Goal: Transaction & Acquisition: Download file/media

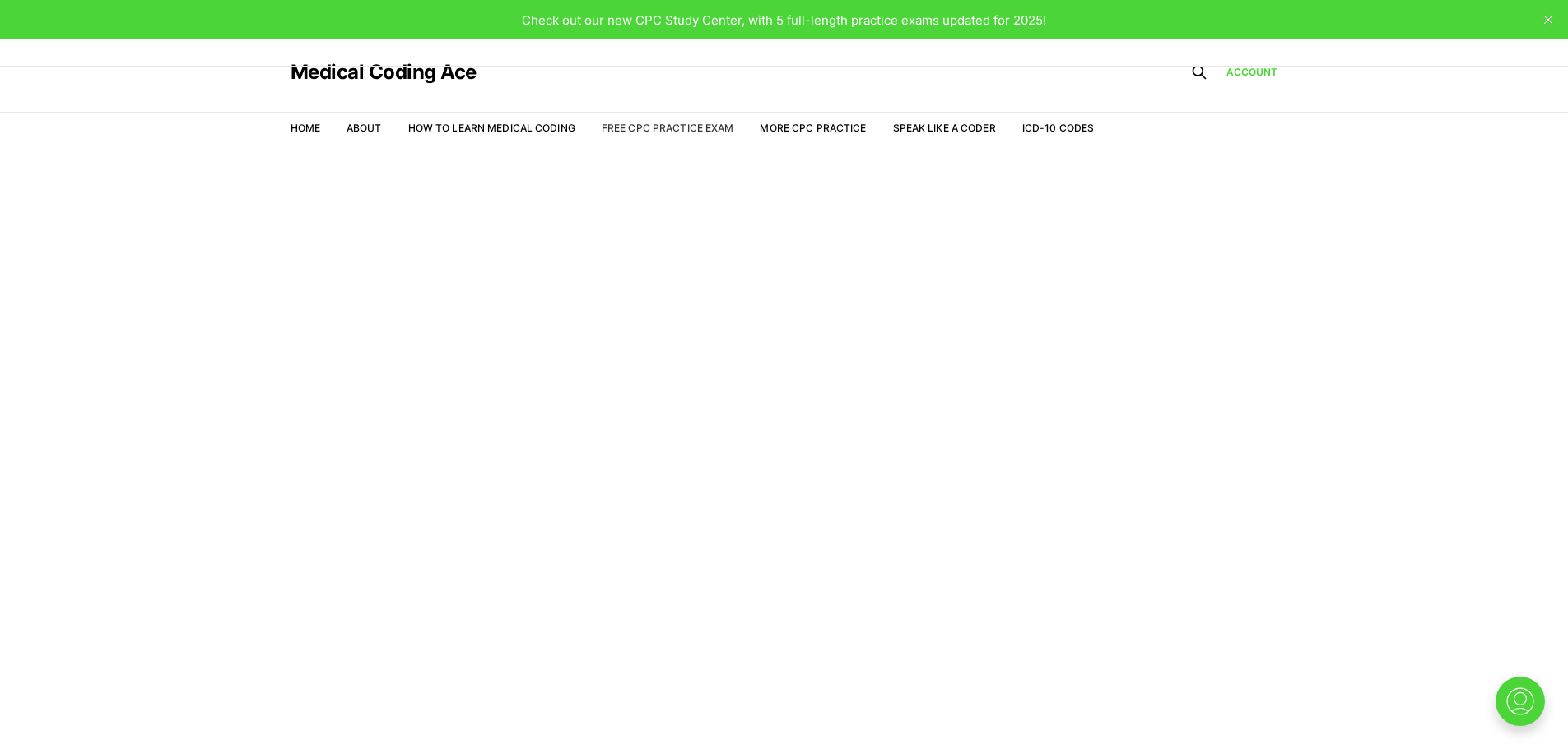
click at [656, 125] on link "Free CPC Practice Exam" at bounding box center [667, 128] width 132 height 12
click at [606, 126] on link "Free CPC Practice Exam" at bounding box center [667, 128] width 132 height 12
click at [1249, 75] on link "Account" at bounding box center [1252, 72] width 52 height 15
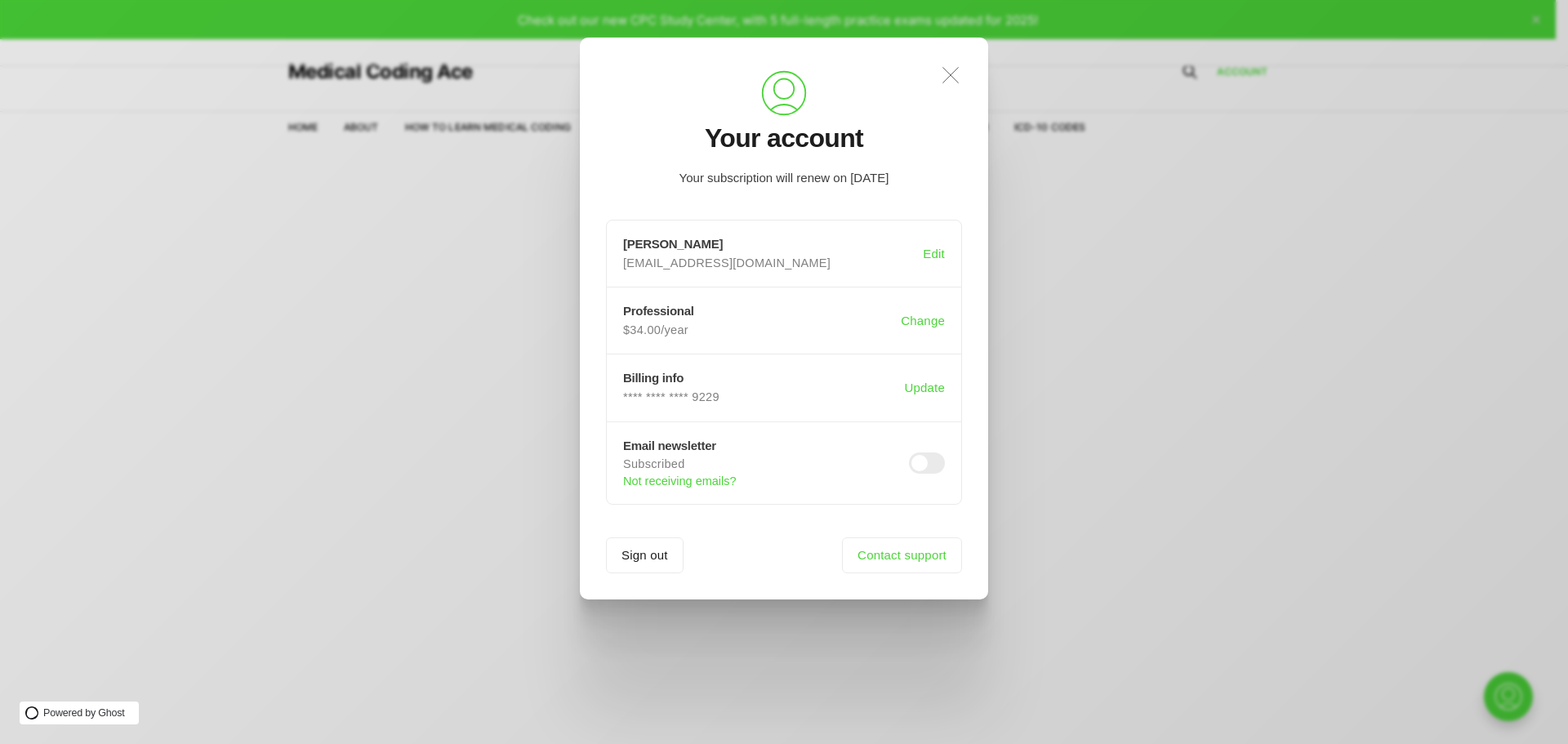
click at [957, 76] on icon ".a{fill:none;stroke:currentColor;stroke-linecap:round;stroke-linejoin:round;str…" at bounding box center [950, 75] width 36 height 36
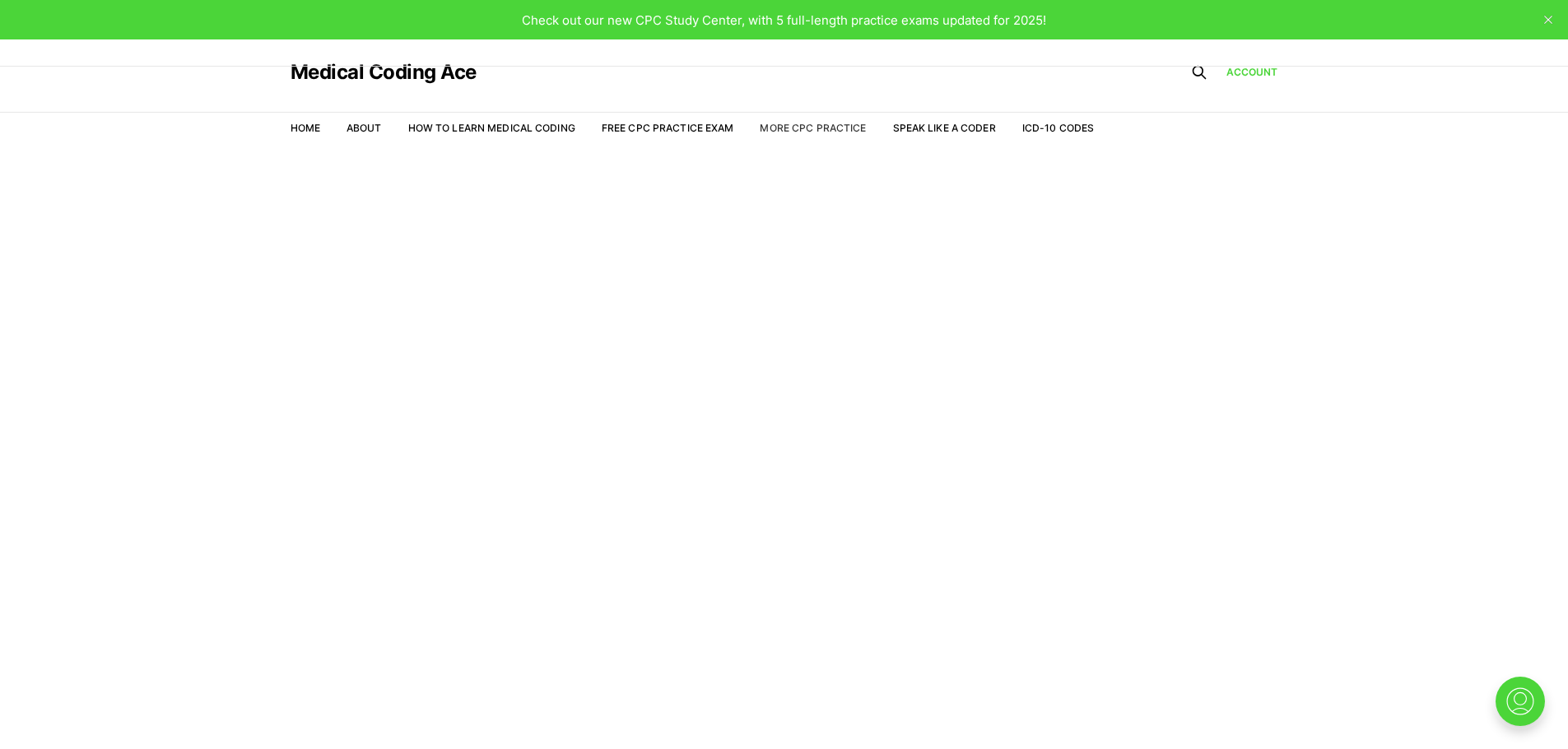
click at [816, 123] on link "More CPC Practice" at bounding box center [813, 128] width 106 height 12
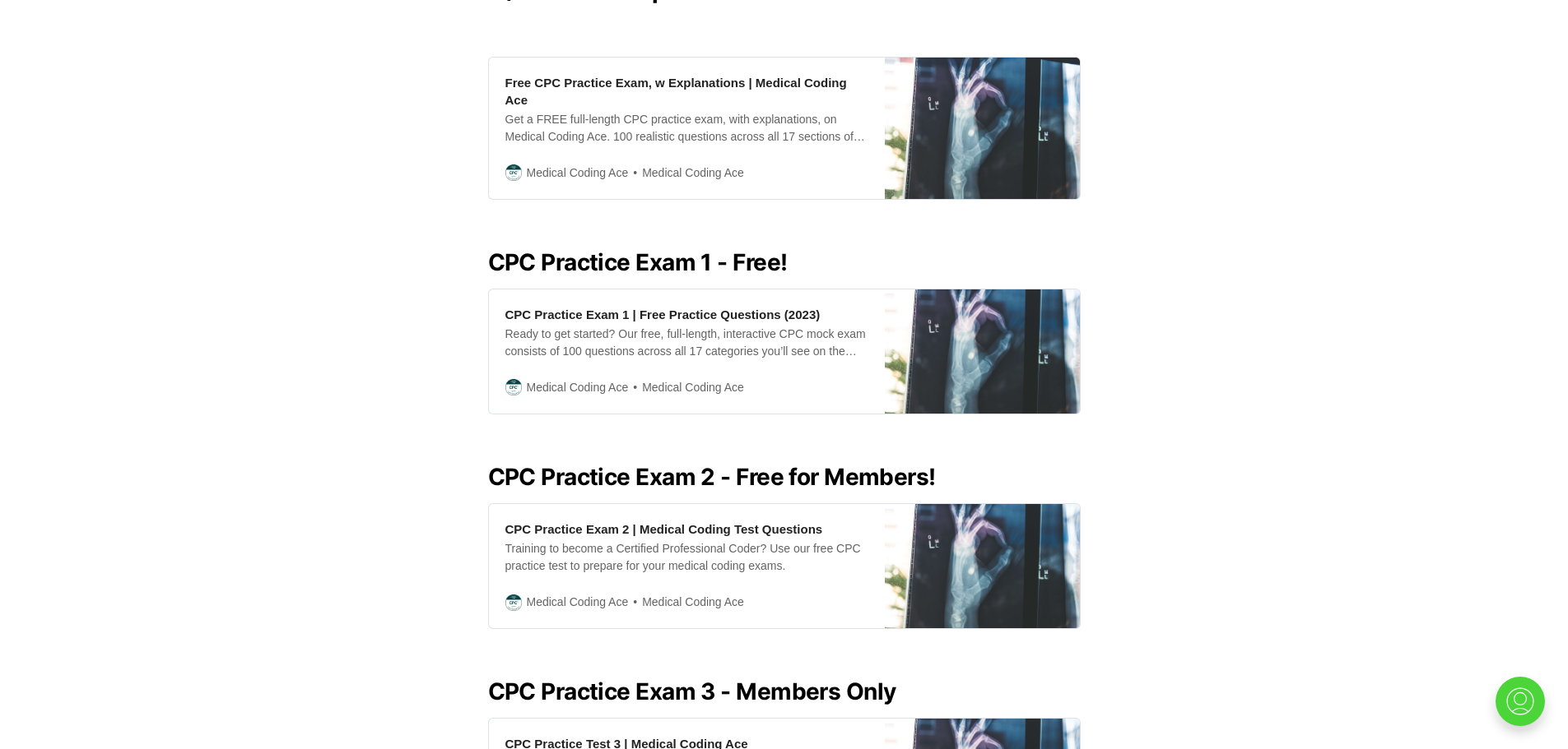
scroll to position [542, 0]
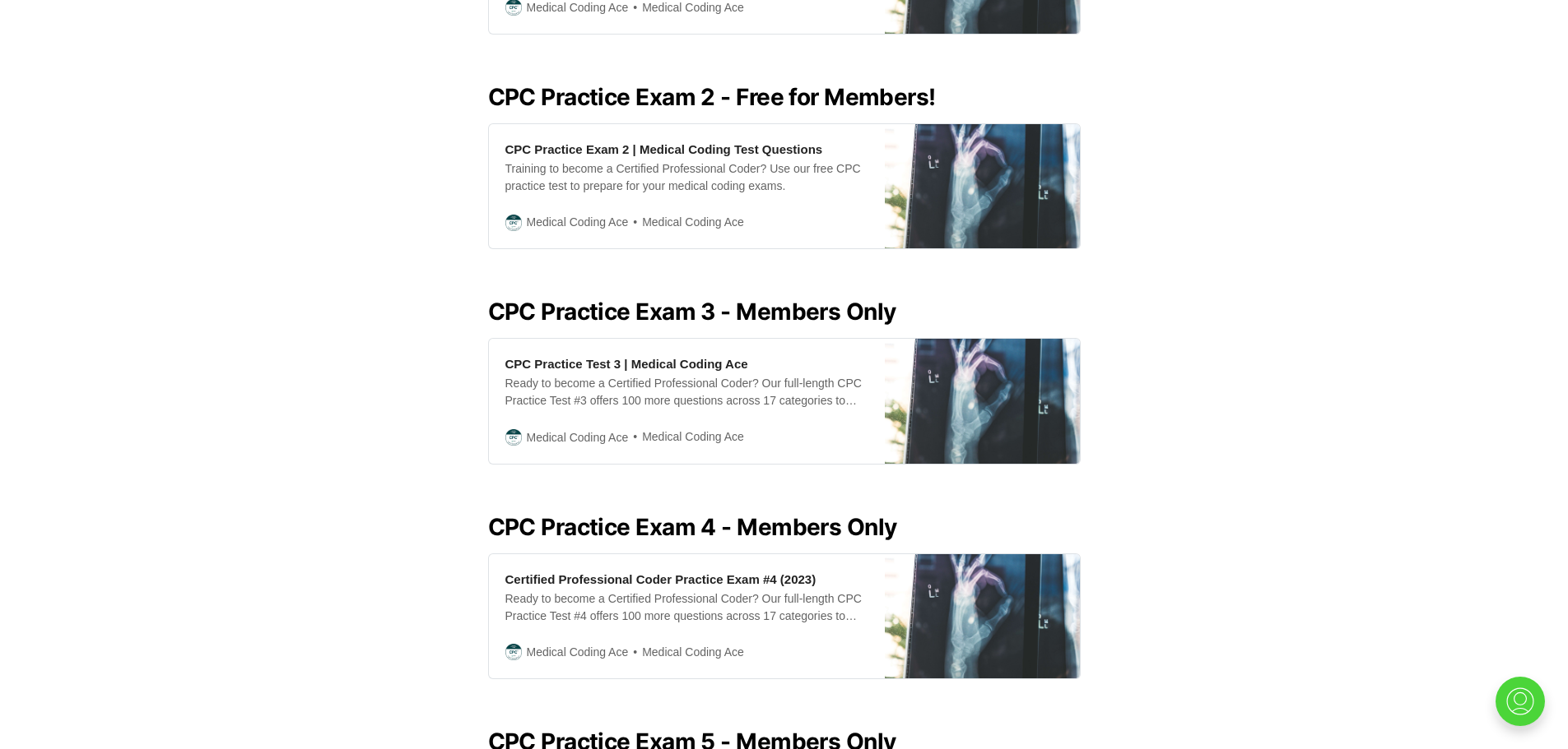
scroll to position [1050, 0]
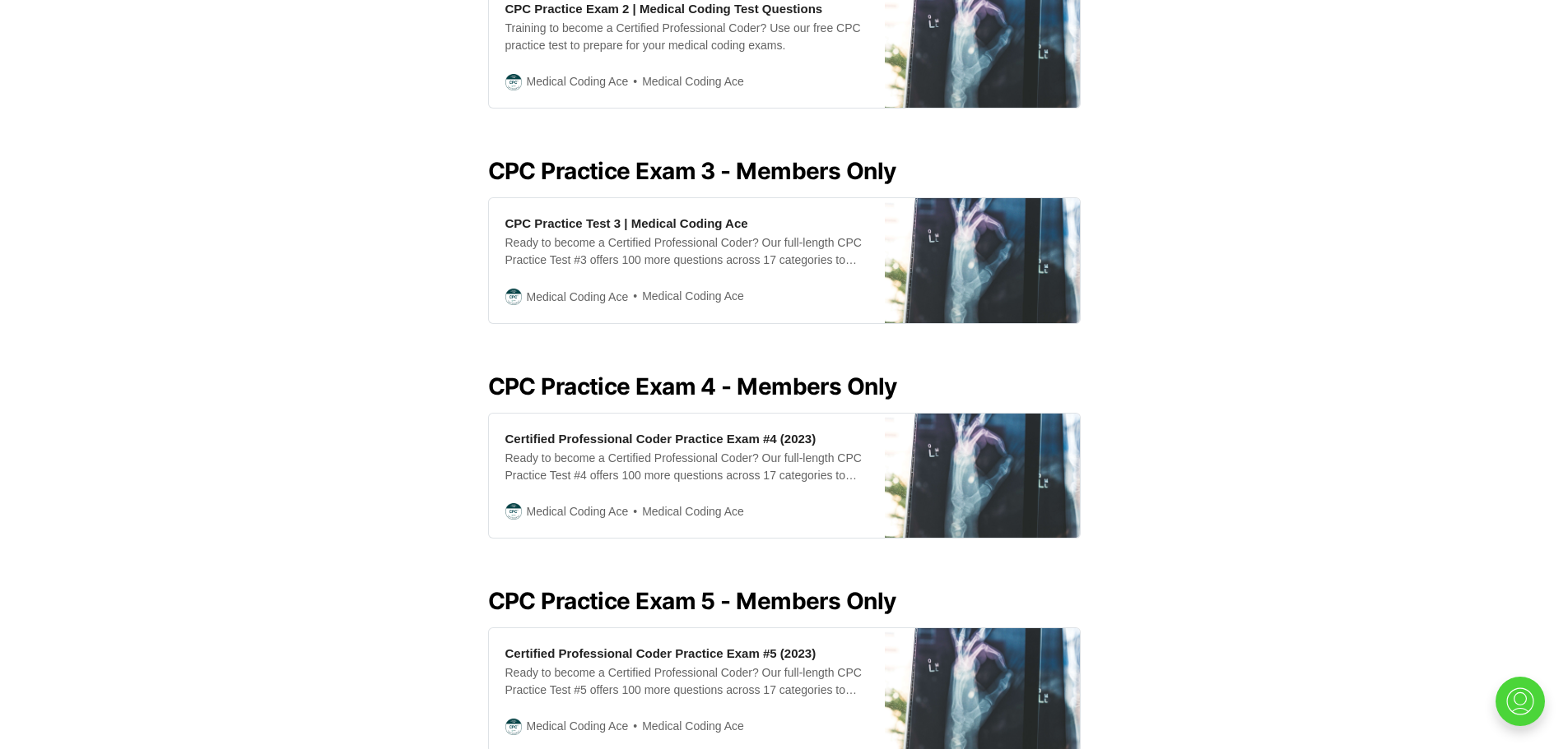
click at [680, 374] on h2 "CPC Practice Exam 4 - Members Only" at bounding box center [784, 386] width 592 height 26
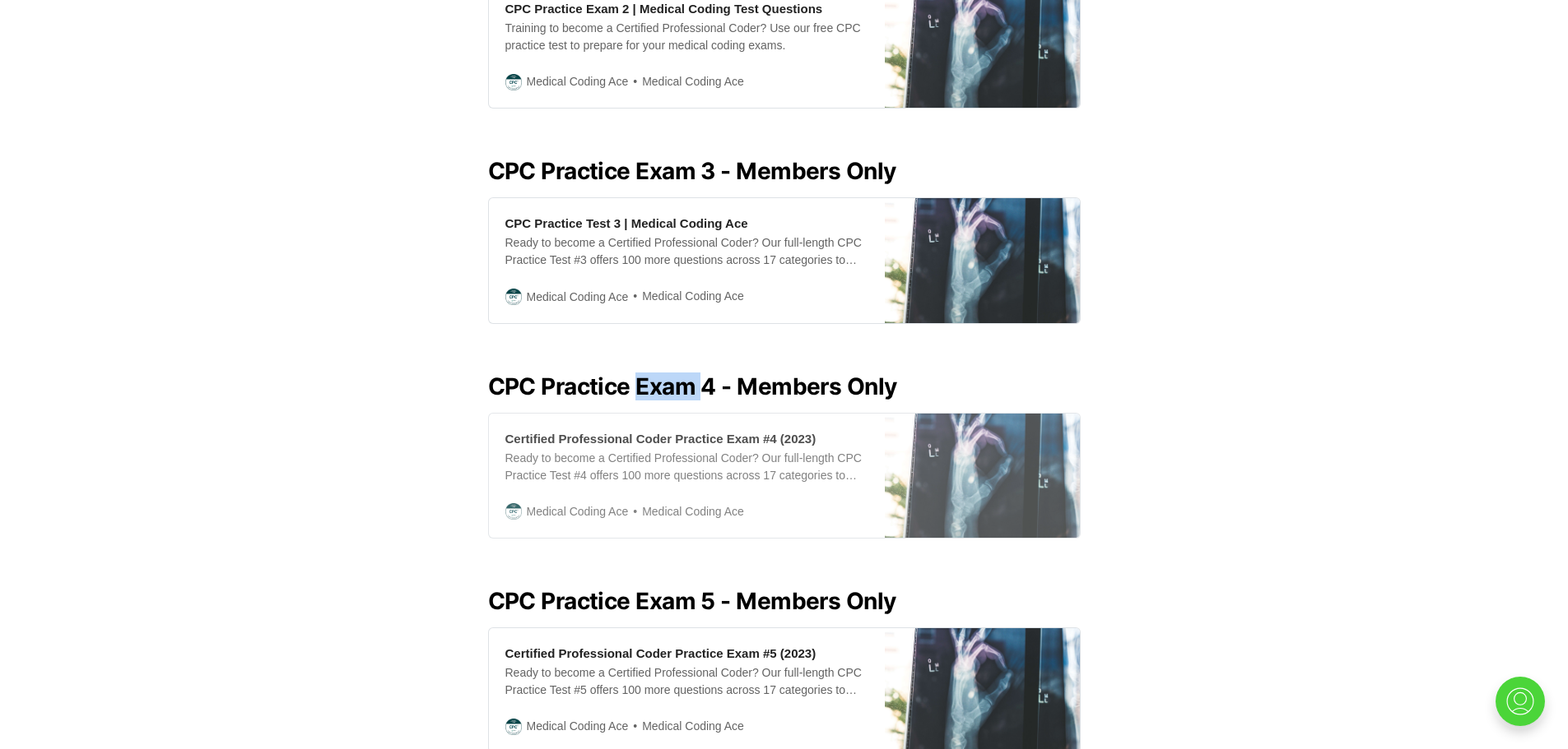
click at [662, 430] on div "Certified Professional Coder Practice Exam #4 (2023)" at bounding box center [661, 438] width 312 height 17
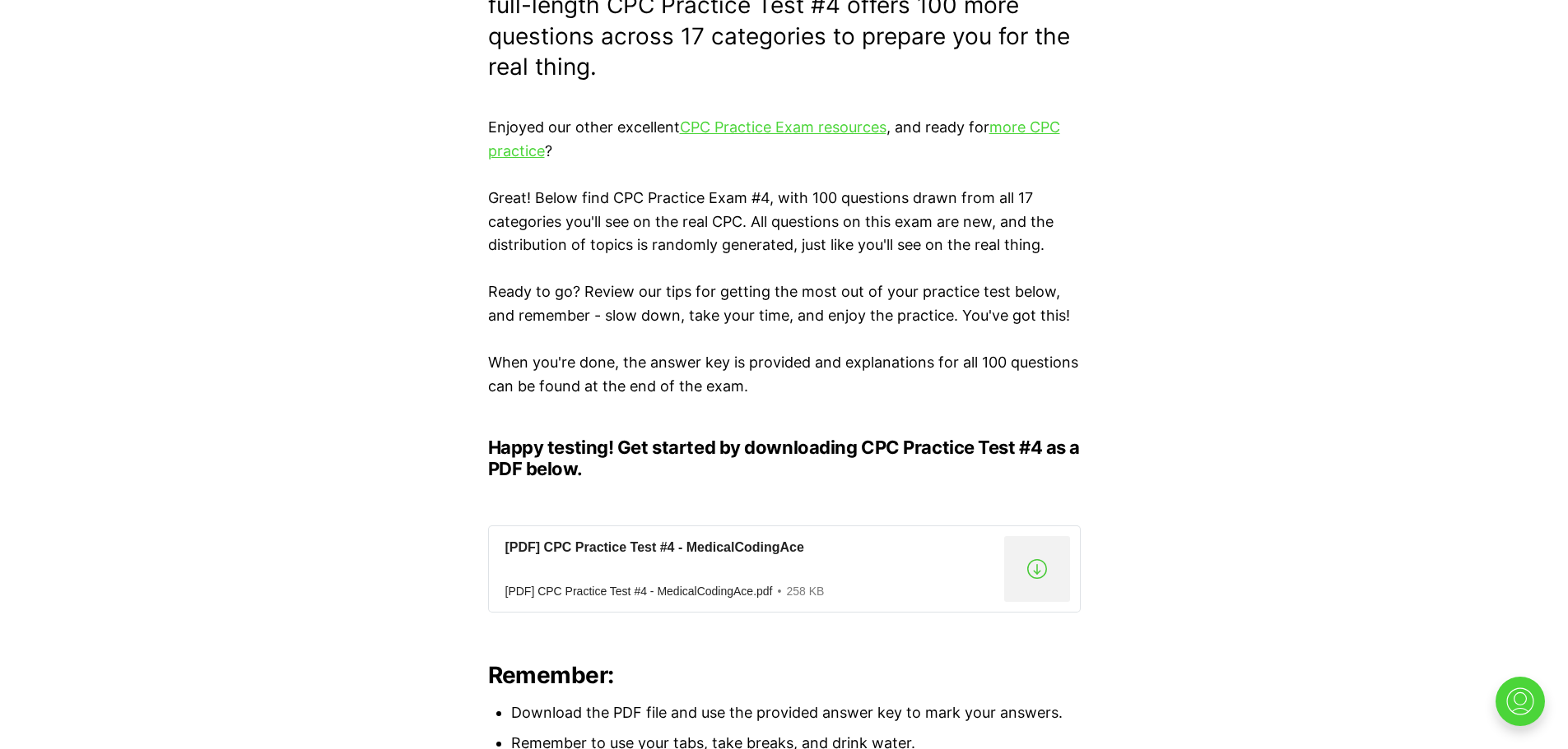
scroll to position [627, 0]
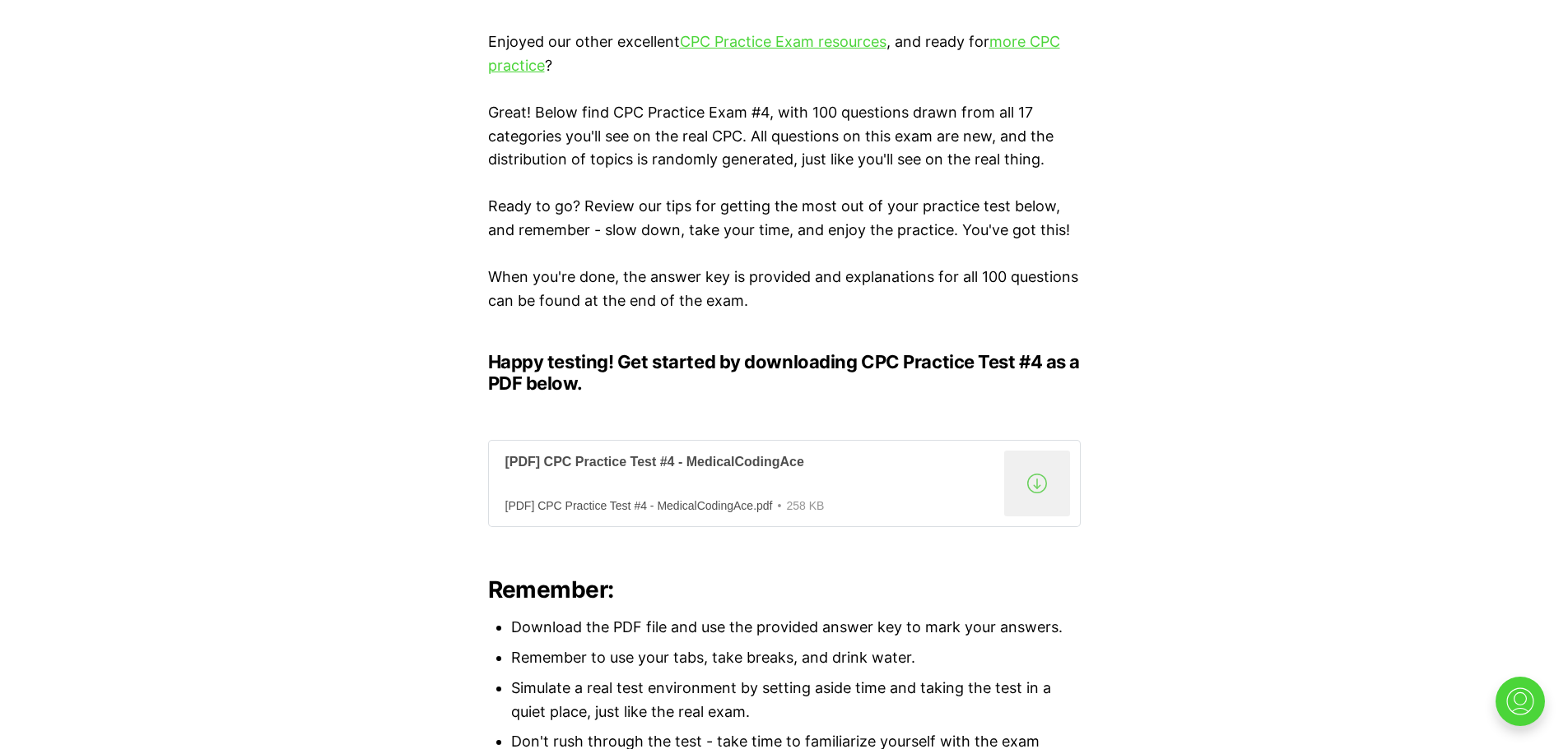
click at [642, 460] on div "[PDF] CPC Practice Test #4 - MedicalCodingAce" at bounding box center [751, 462] width 493 height 17
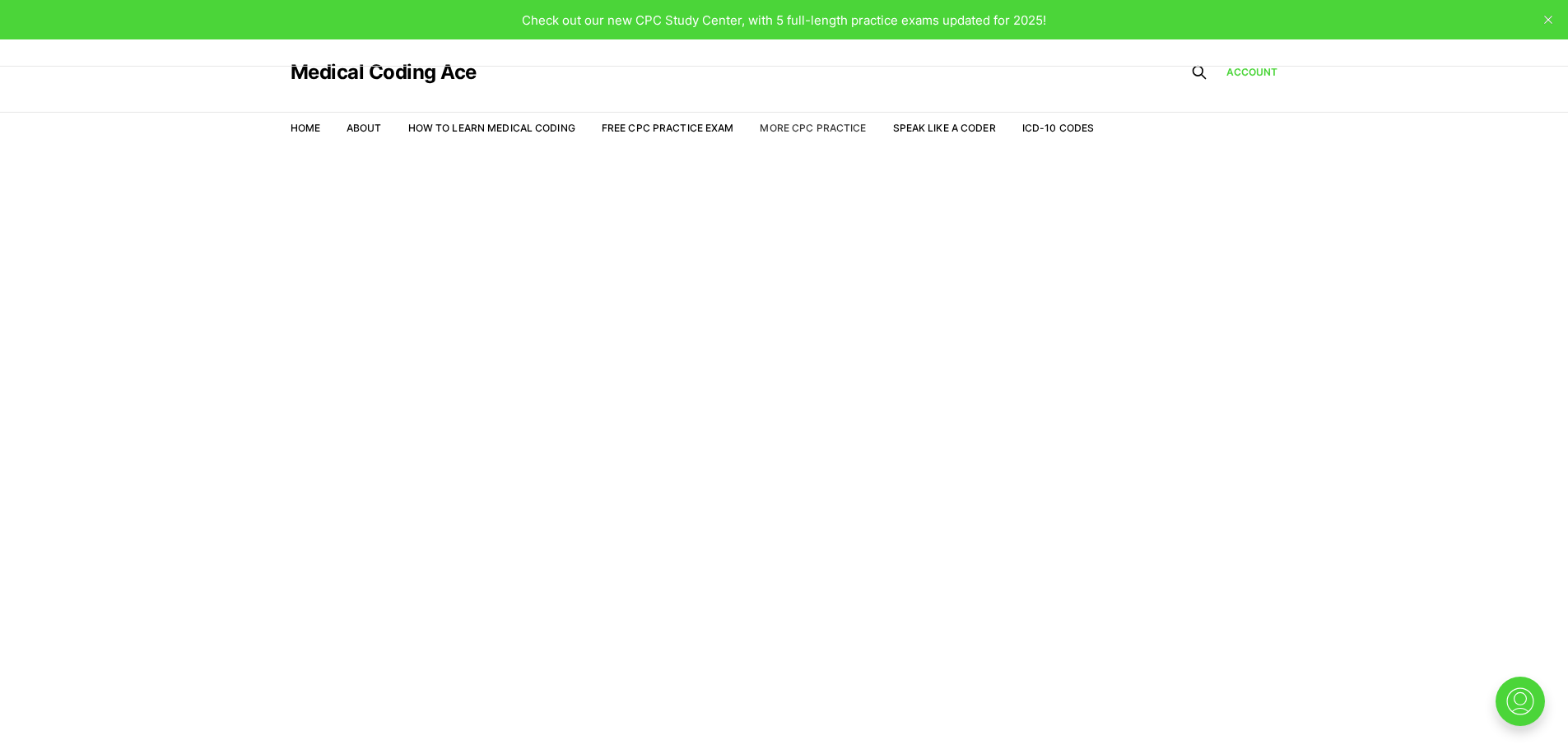
click at [825, 122] on link "More CPC Practice" at bounding box center [813, 128] width 106 height 12
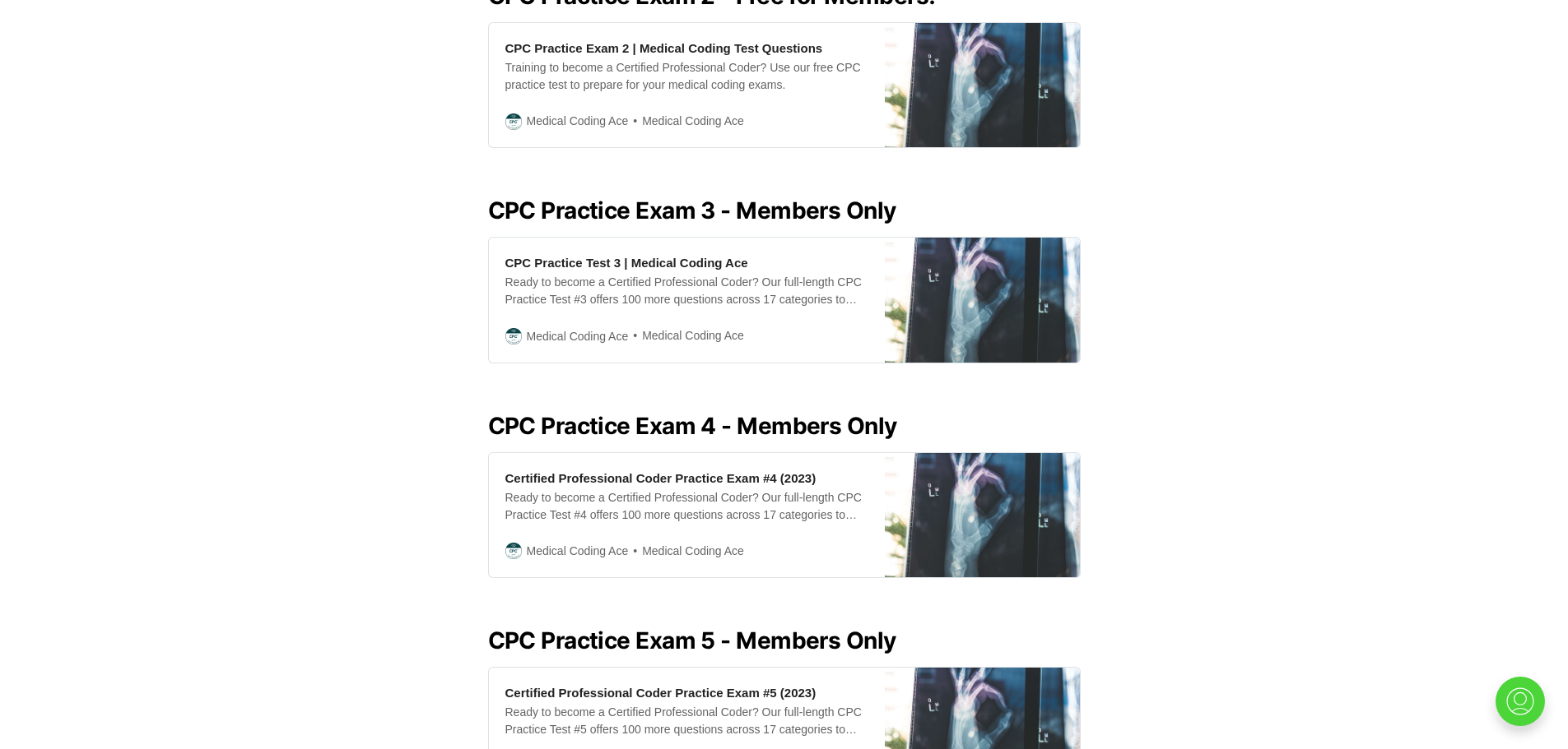
scroll to position [1036, 0]
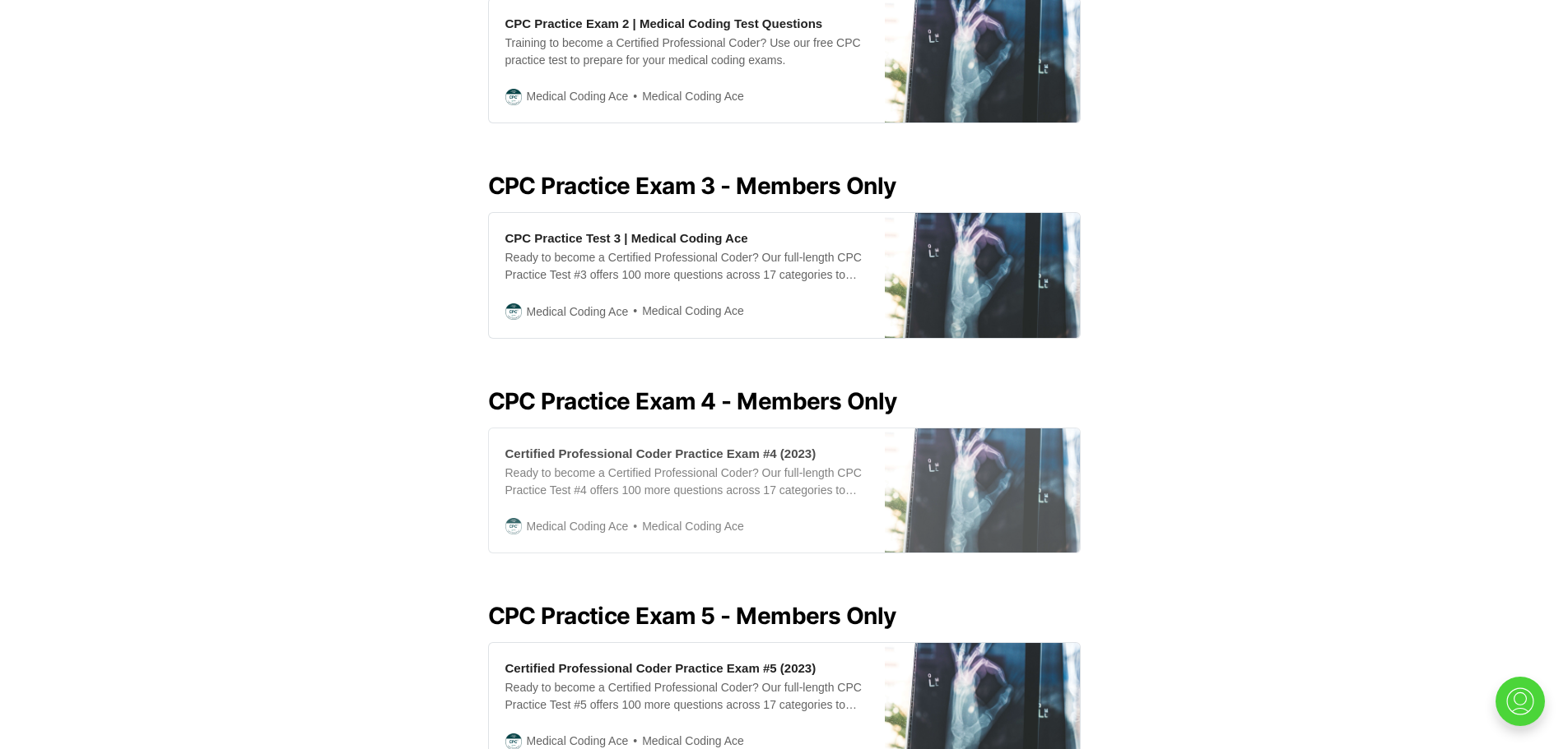
click at [697, 445] on div "Certified Professional Coder Practice Exam #4 (2023)" at bounding box center [661, 454] width 312 height 17
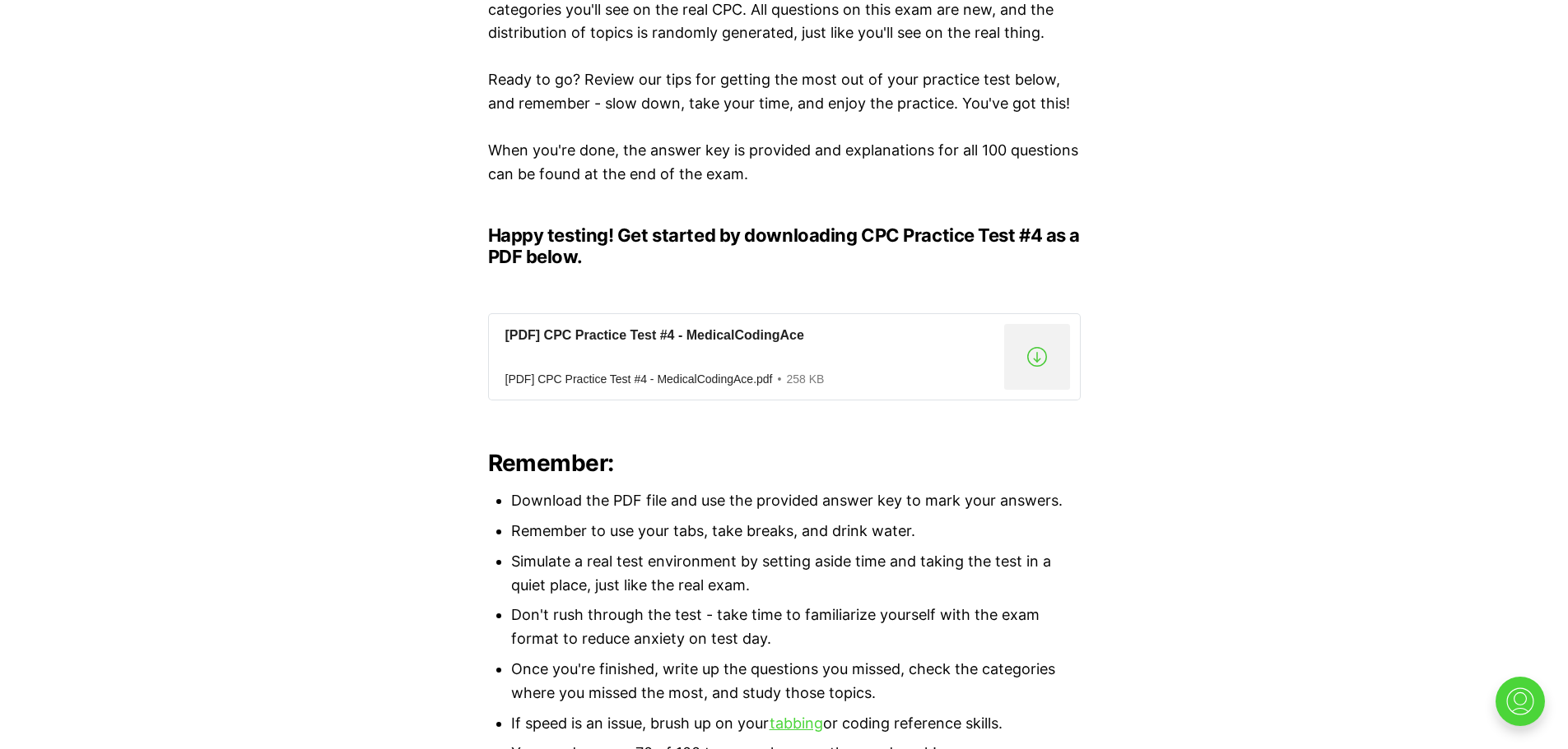
scroll to position [741, 0]
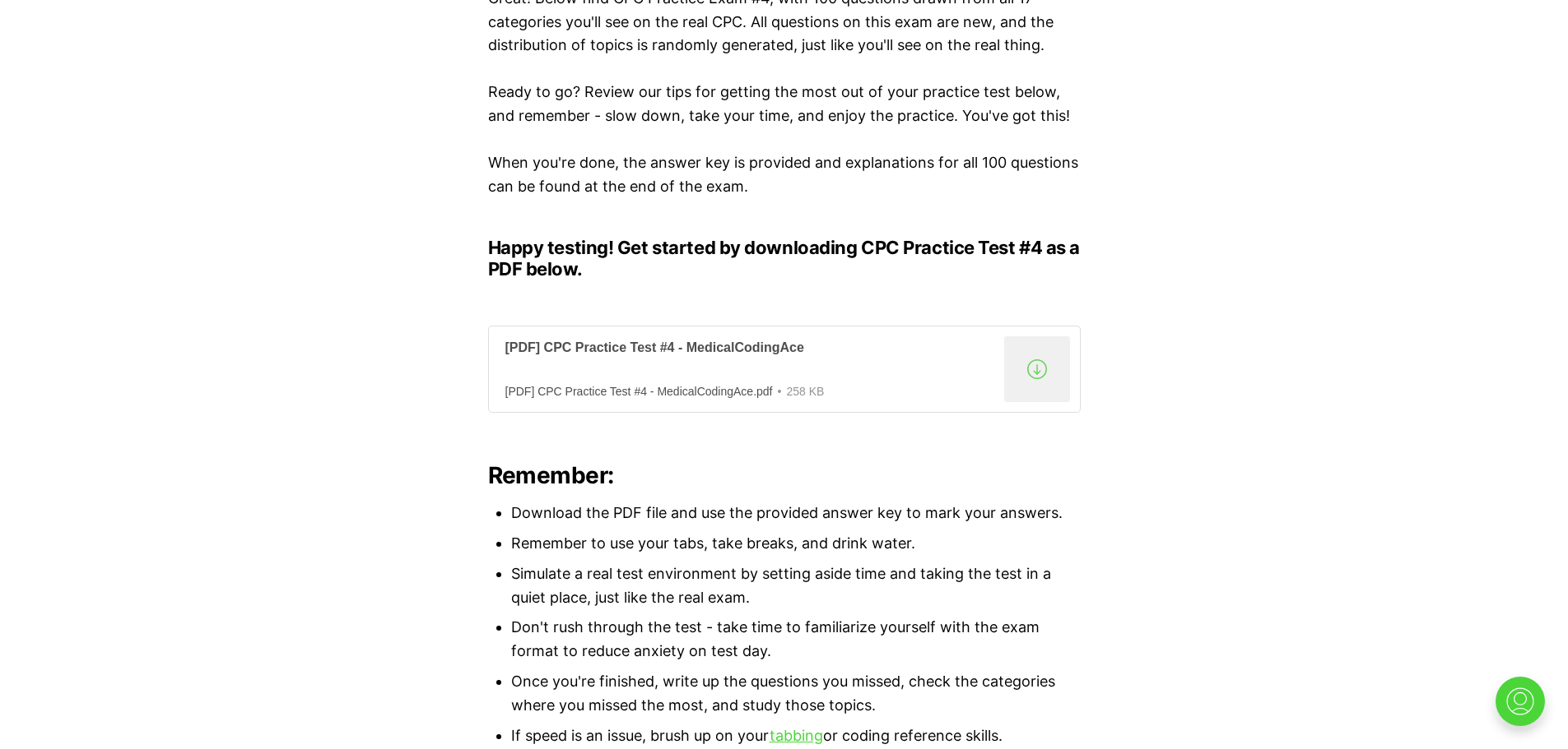
click at [708, 385] on div "[PDF] CPC Practice Test #4 - MedicalCodingAce.pdf" at bounding box center [638, 391] width 267 height 13
click at [646, 393] on div "[PDF] CPC Practice Test #4 - MedicalCodingAce.pdf" at bounding box center [638, 391] width 267 height 13
